Goal: Find specific page/section: Find specific page/section

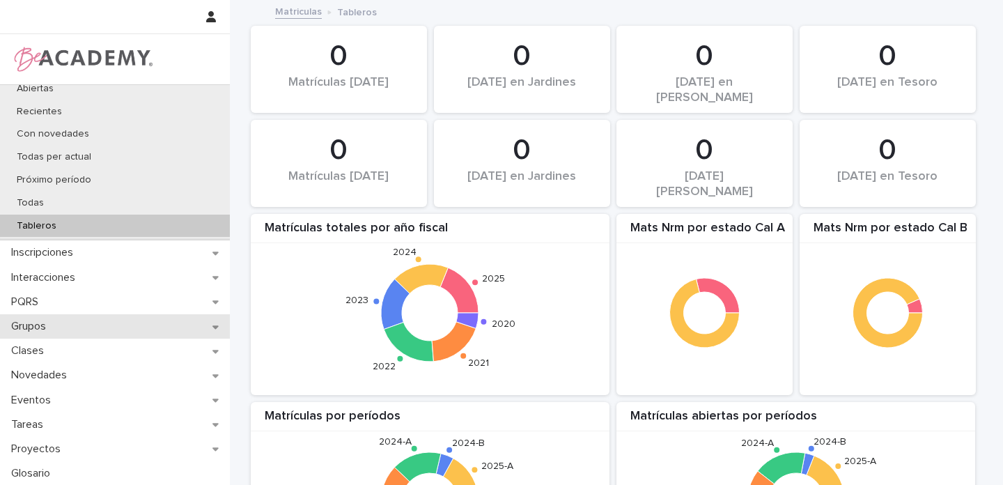
scroll to position [208, 0]
click at [208, 327] on div "Grupos" at bounding box center [115, 325] width 230 height 24
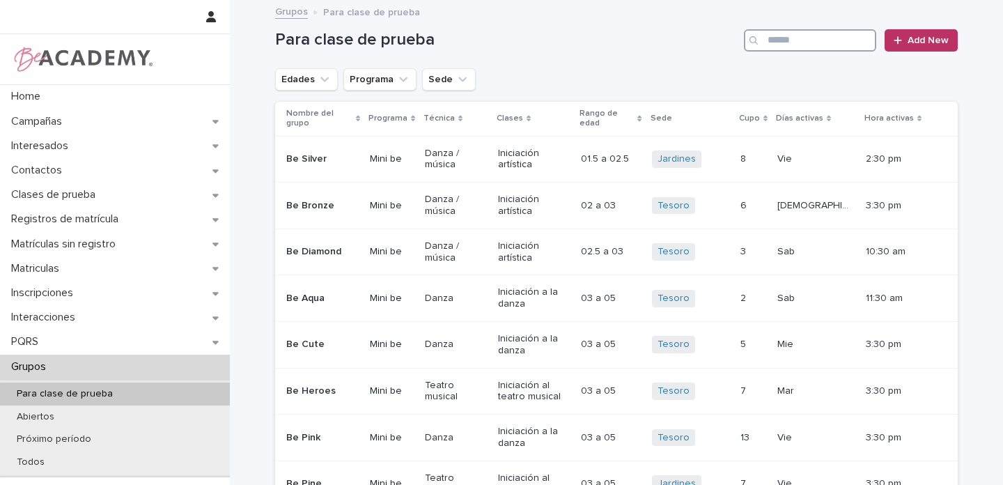
click at [790, 38] on input "Search" at bounding box center [810, 40] width 132 height 22
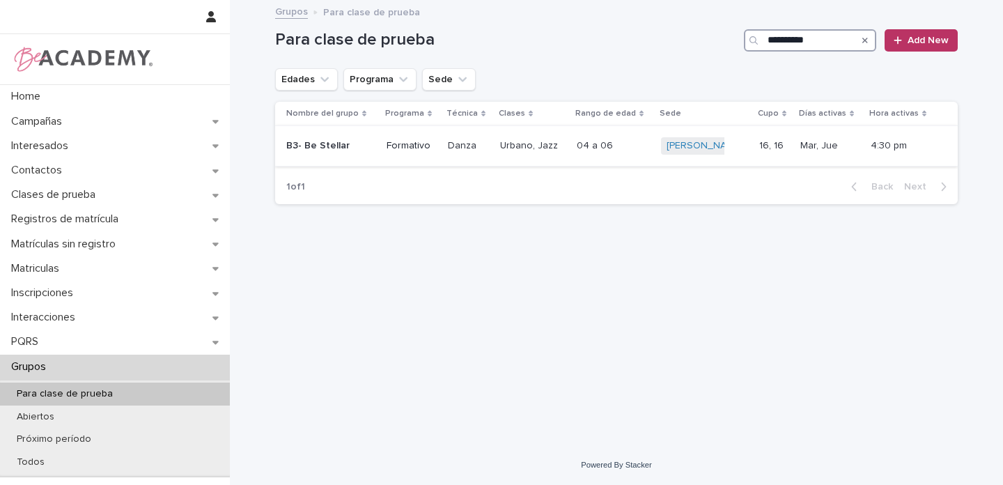
type input "**********"
click at [359, 141] on p "B3- Be Stellar" at bounding box center [324, 146] width 77 height 12
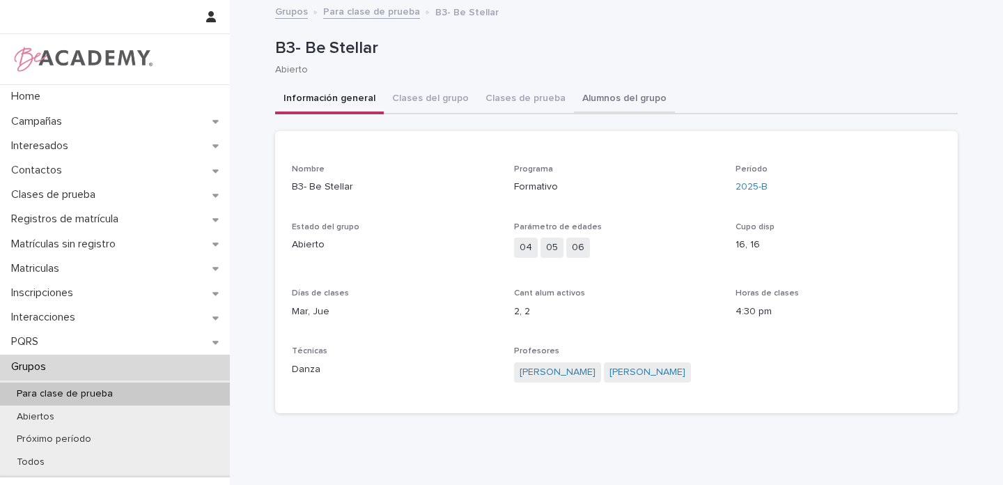
click at [607, 100] on button "Alumnos del grupo" at bounding box center [624, 99] width 101 height 29
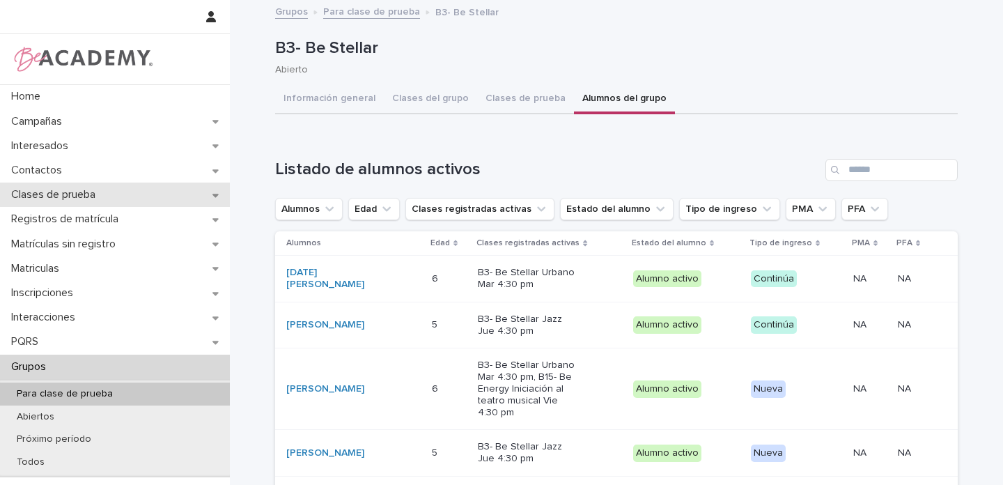
click at [201, 194] on div "Clases de prueba" at bounding box center [115, 194] width 230 height 24
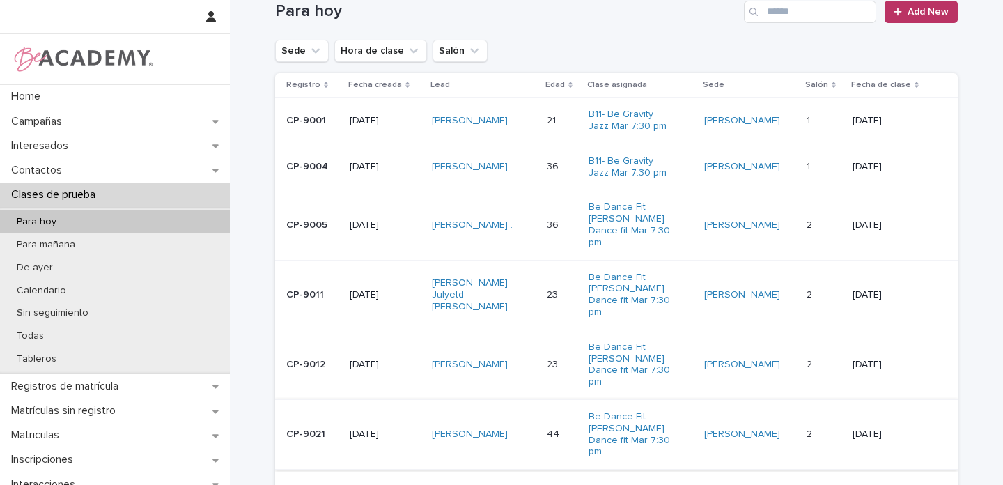
scroll to position [198, 0]
